Goal: Transaction & Acquisition: Purchase product/service

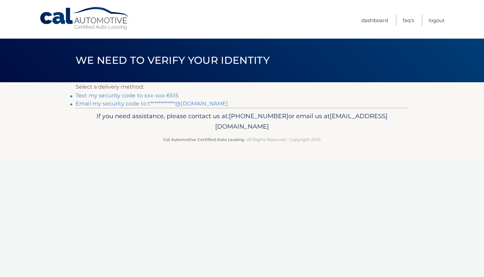
click at [150, 92] on link "Text my security code to xxx-xxx-6515" at bounding box center [127, 95] width 103 height 6
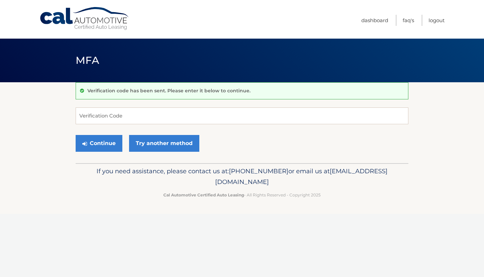
click at [150, 94] on div "Verification code has been sent. Please enter it below to continue." at bounding box center [242, 90] width 333 height 17
click at [143, 110] on input "Verification Code" at bounding box center [242, 116] width 333 height 17
click at [124, 120] on input "Verification Code" at bounding box center [242, 116] width 333 height 17
type input "828714"
click at [99, 143] on button "Continue" at bounding box center [99, 143] width 47 height 17
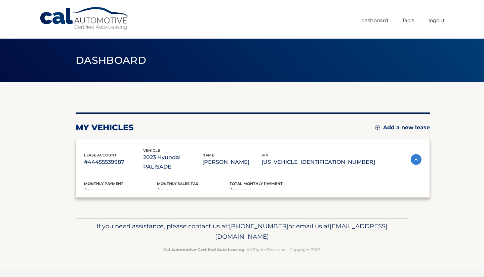
click at [109, 146] on div "lease account #44455539987 vehicle 2023 Hyundai PALISADE name ANIKA TILLERY vin…" at bounding box center [253, 168] width 355 height 59
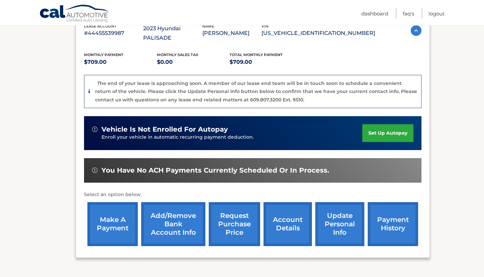
scroll to position [154, 0]
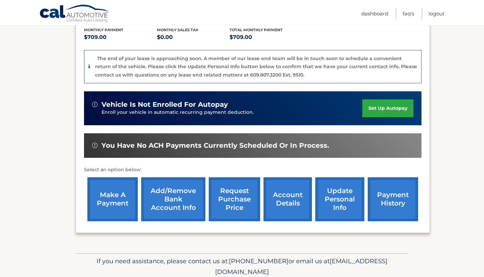
click at [123, 197] on link "make a payment" at bounding box center [112, 200] width 50 height 44
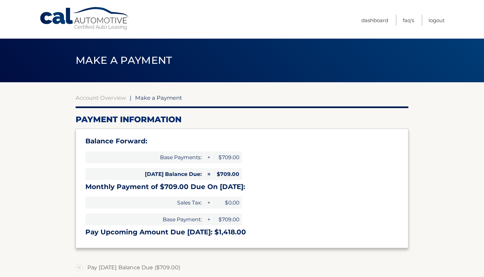
select select "MWQxOThjOTItZDUxZC00YWE0LTk5ZDYtYjk1NmFiZjU5NzEw"
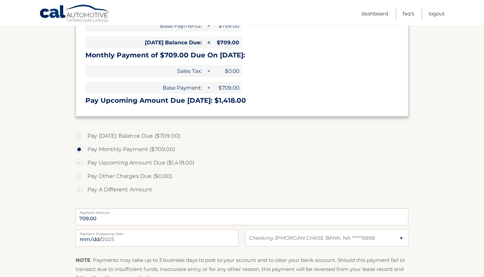
scroll to position [199, 0]
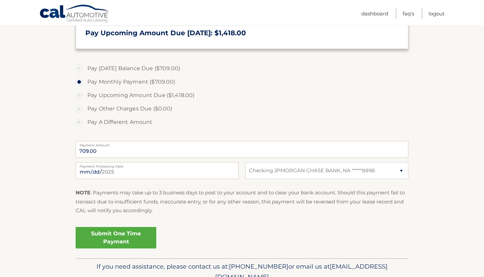
click at [140, 240] on link "Submit One Time Payment" at bounding box center [116, 238] width 81 height 22
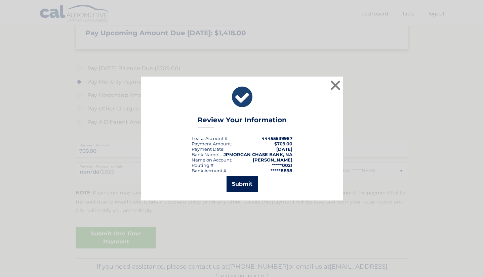
click at [250, 189] on button "Submit" at bounding box center [242, 184] width 31 height 16
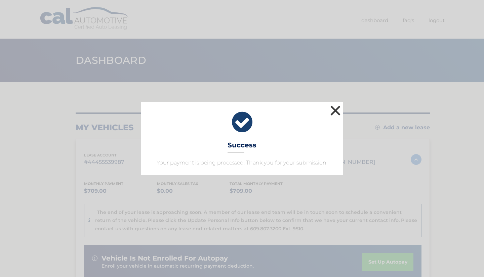
click at [337, 109] on button "×" at bounding box center [335, 110] width 13 height 13
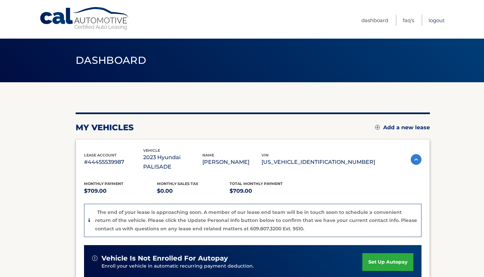
click at [442, 21] on link "Logout" at bounding box center [437, 20] width 16 height 11
